Goal: Task Accomplishment & Management: Use online tool/utility

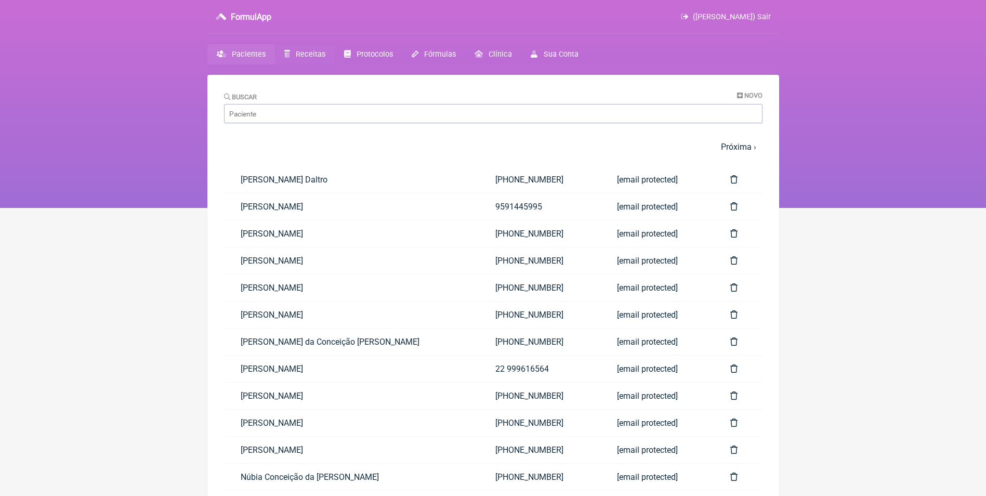
click at [300, 54] on span "Receitas" at bounding box center [311, 54] width 30 height 9
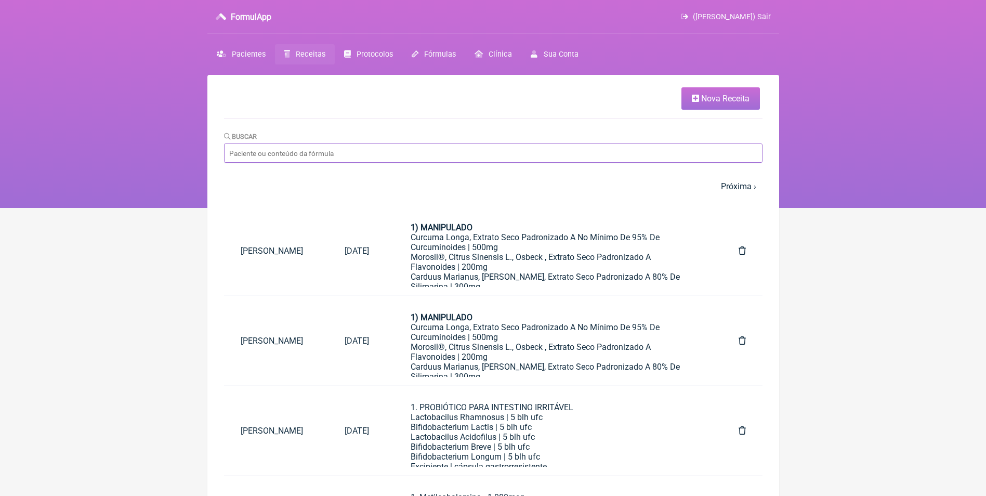
click at [331, 148] on input "Buscar" at bounding box center [493, 152] width 538 height 19
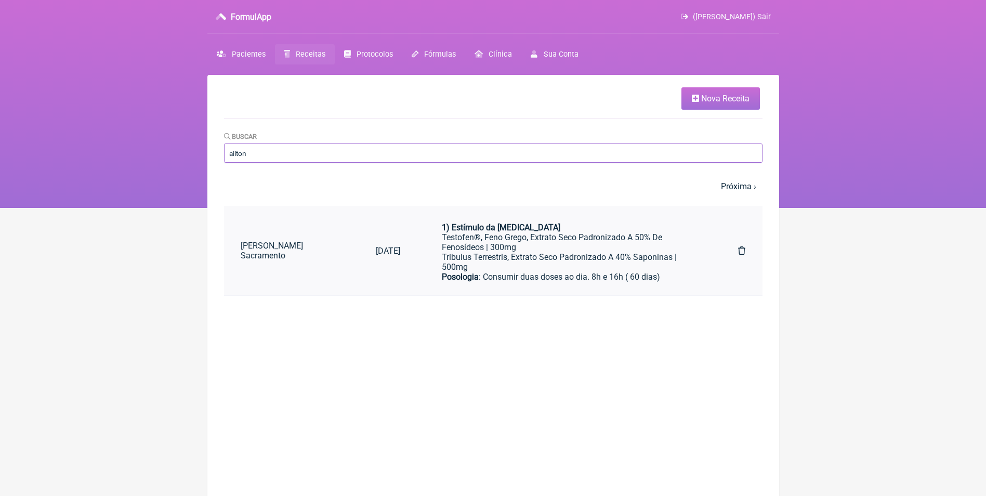
type input "ailton"
click at [549, 255] on div "Tribulus Terrestris, Extrato Seco Padronizado A 40% Saponinas | 500mg" at bounding box center [569, 262] width 255 height 20
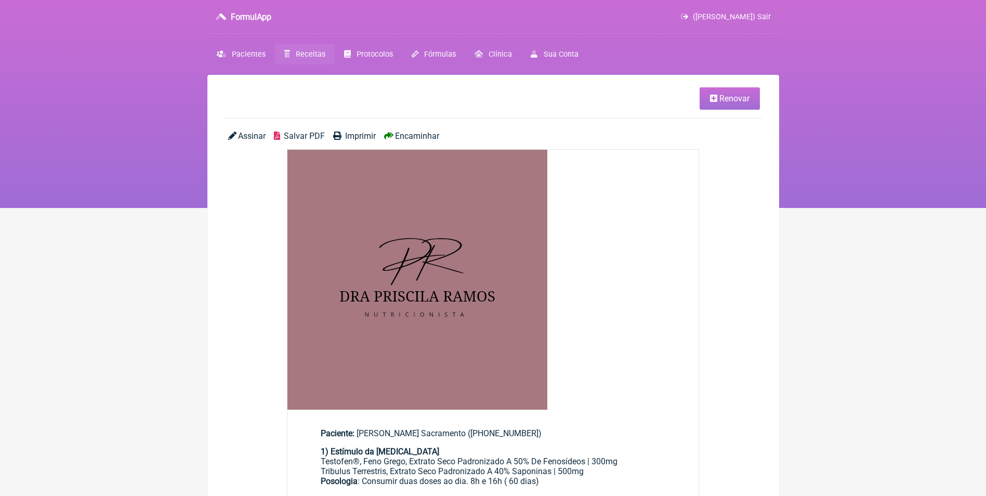
click at [729, 101] on span "Renovar" at bounding box center [734, 99] width 30 height 10
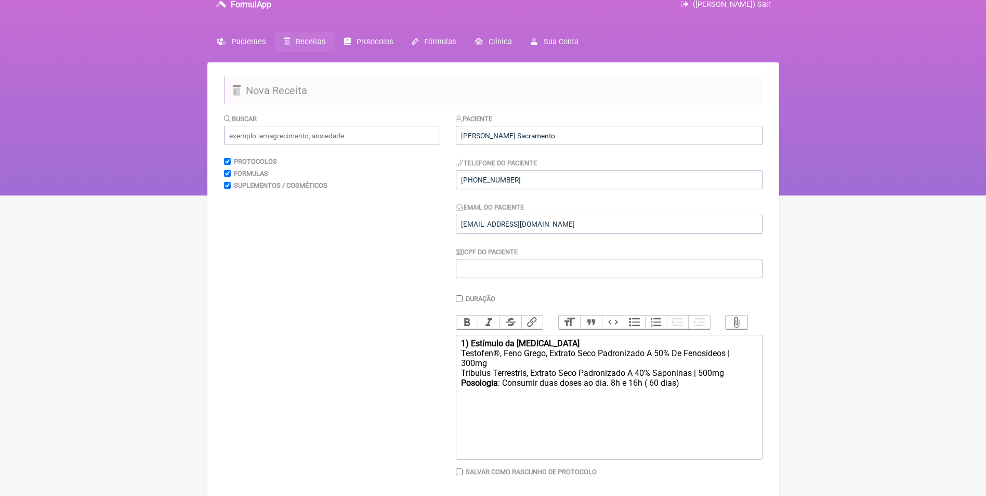
scroll to position [75, 0]
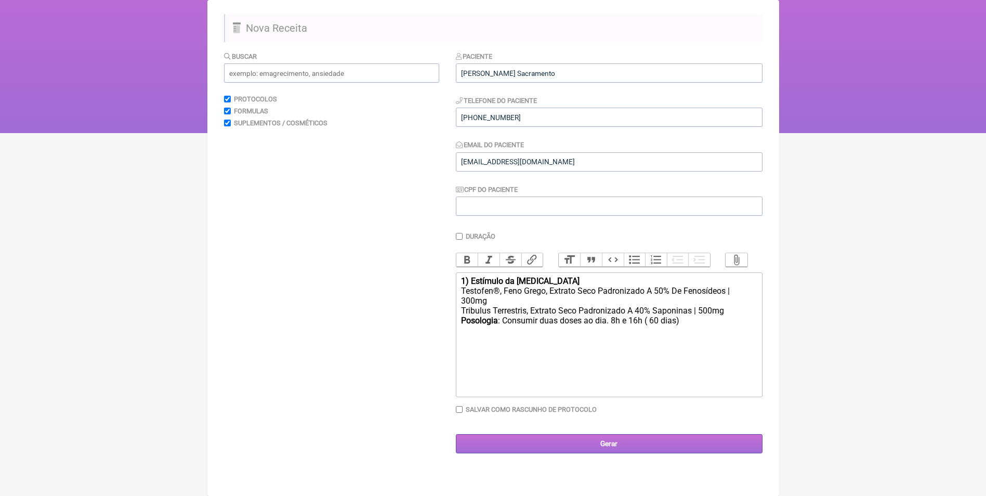
click at [608, 451] on input "Gerar" at bounding box center [609, 443] width 307 height 19
